Goal: Information Seeking & Learning: Learn about a topic

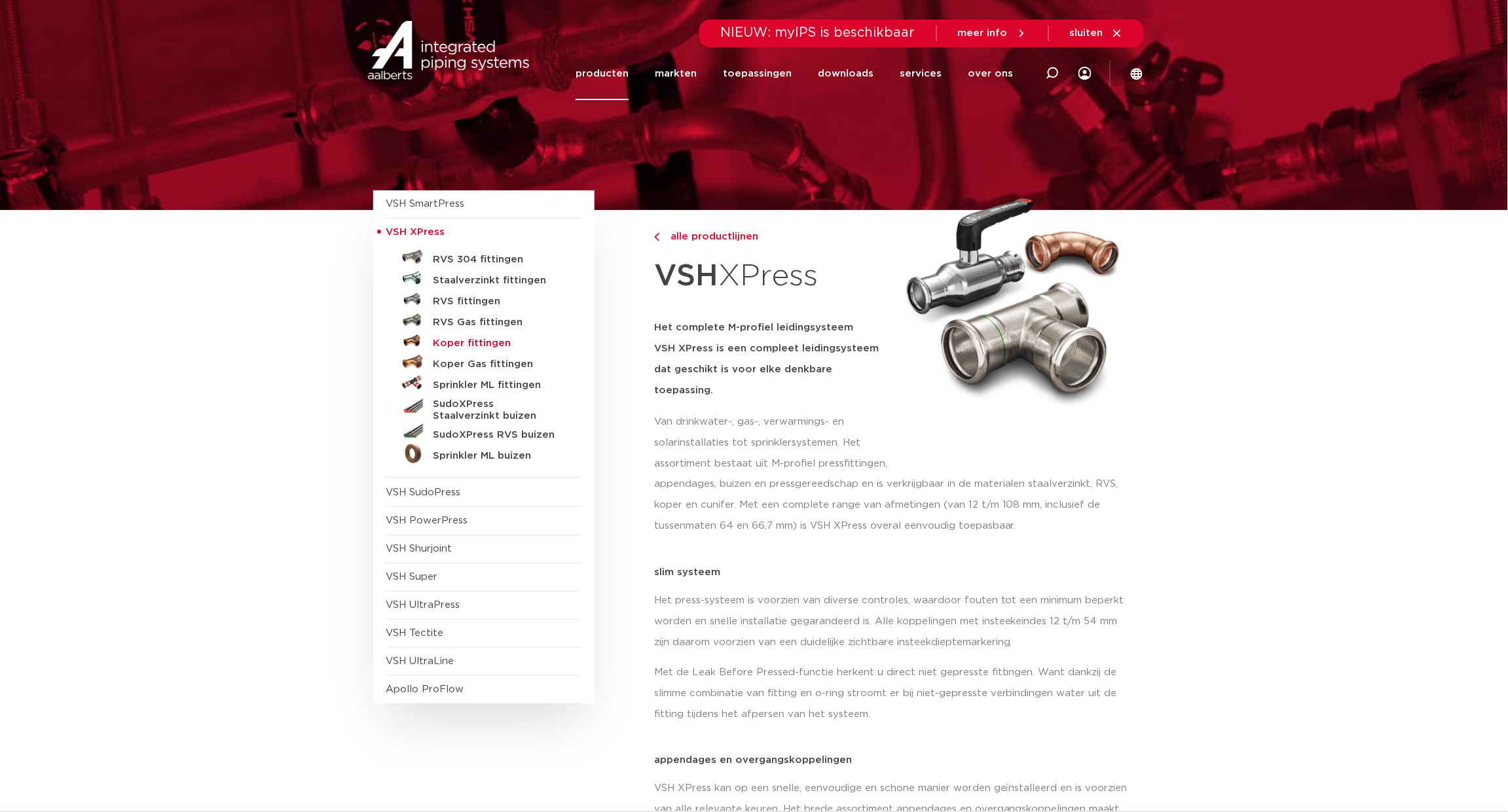
click at [483, 344] on h5 "Koper fittingen" at bounding box center [499, 343] width 130 height 12
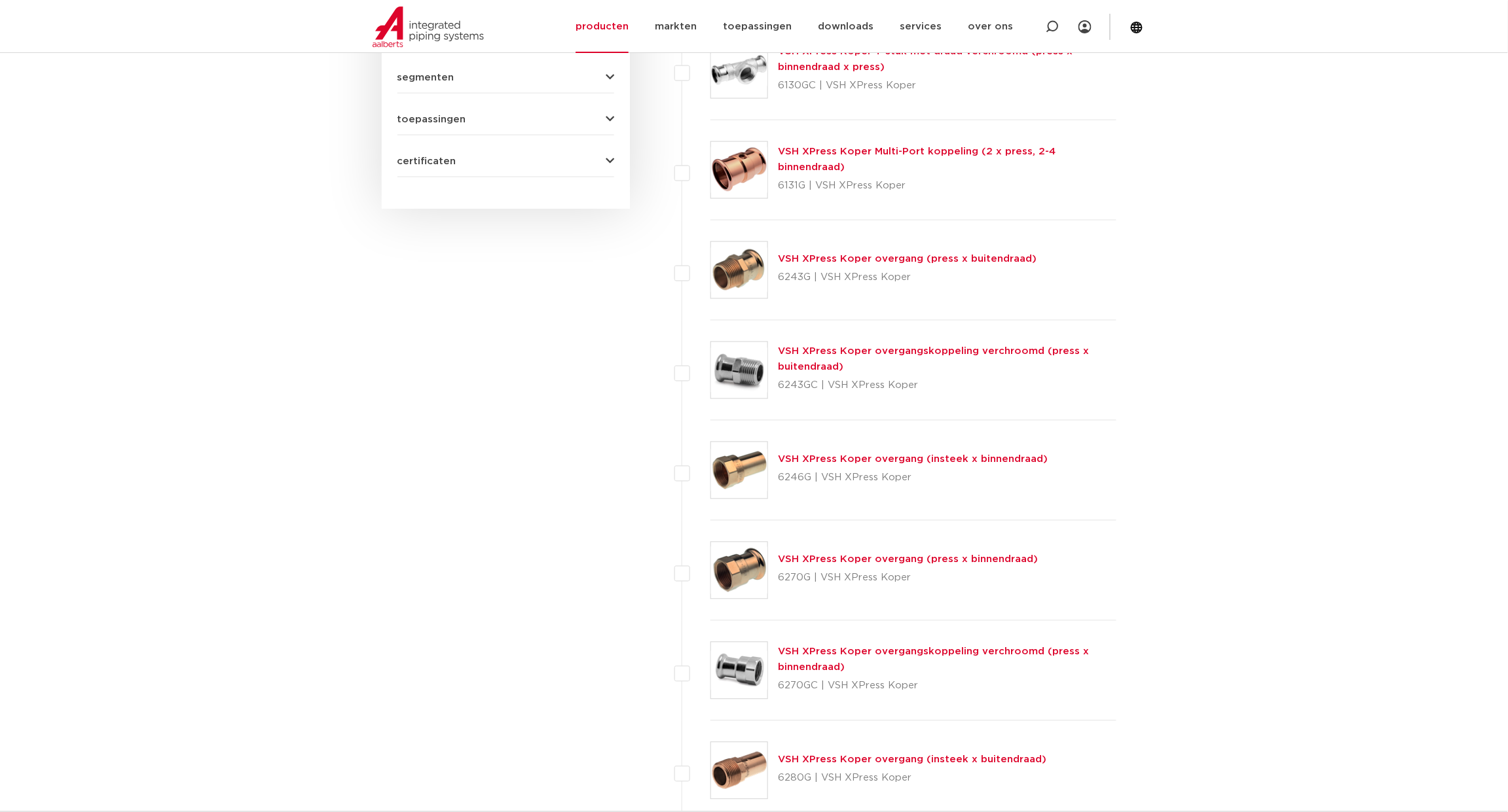
scroll to position [966, 0]
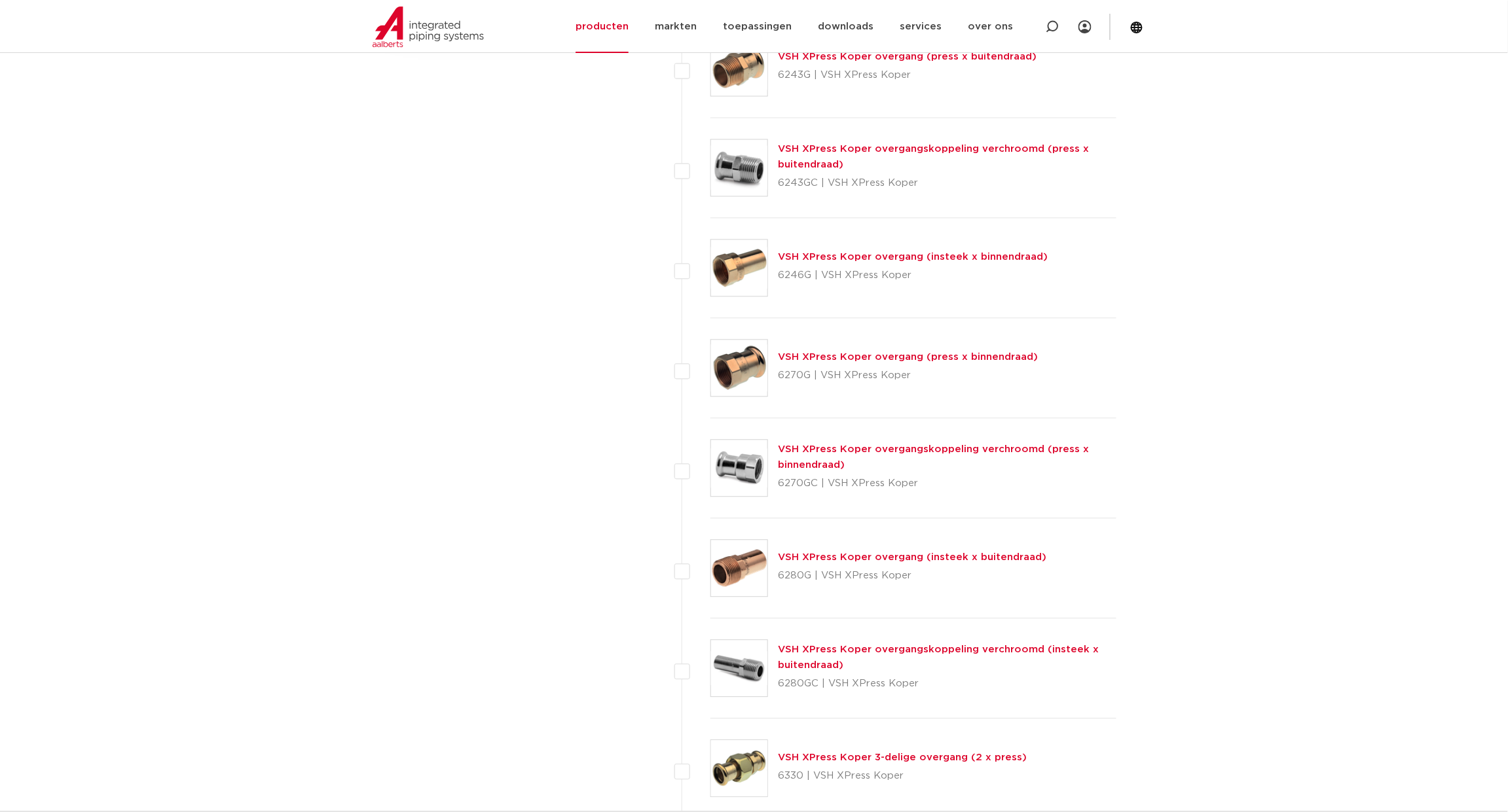
click at [883, 363] on link "VSH XPress Koper overgang (press x binnendraad)" at bounding box center [908, 357] width 260 height 10
click at [911, 62] on link "VSH XPress Koper overgang (press x buitendraad)" at bounding box center [908, 57] width 258 height 10
click at [934, 62] on link "VSH XPress Koper overgang (press x buitendraad)" at bounding box center [908, 57] width 258 height 10
